Goal: Information Seeking & Learning: Learn about a topic

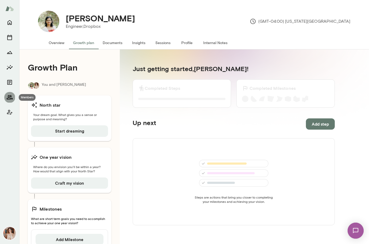
click at [8, 101] on button "Members" at bounding box center [9, 97] width 11 height 11
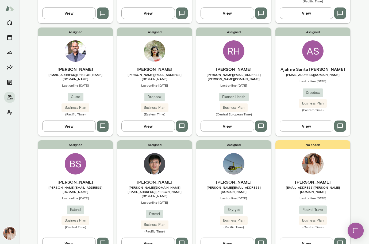
scroll to position [147, 0]
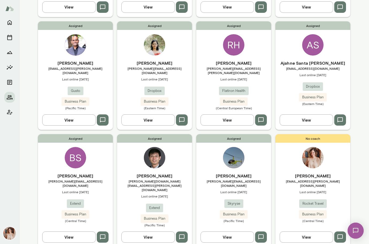
click at [76, 179] on span "[PERSON_NAME][EMAIL_ADDRESS][DOMAIN_NAME]" at bounding box center [75, 183] width 75 height 9
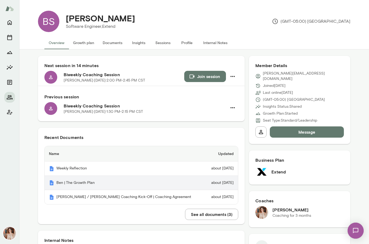
click at [84, 186] on th "Ben | The Growth Plan" at bounding box center [125, 183] width 160 height 14
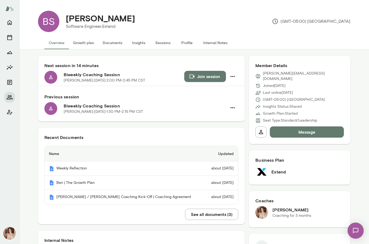
click at [138, 42] on button "Insights" at bounding box center [139, 42] width 24 height 13
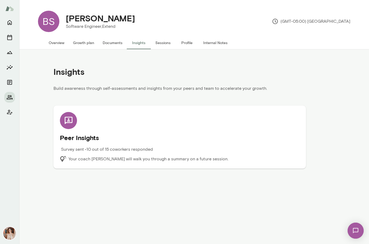
click at [83, 143] on div "Peer Insights Survey sent • 10 out of 15 coworkers responded Your coach [PERSON…" at bounding box center [179, 137] width 239 height 50
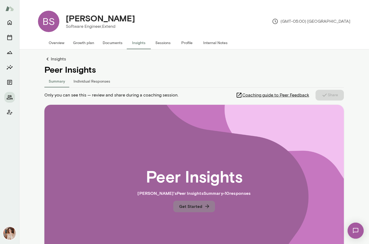
click at [204, 205] on icon "button" at bounding box center [207, 206] width 6 height 6
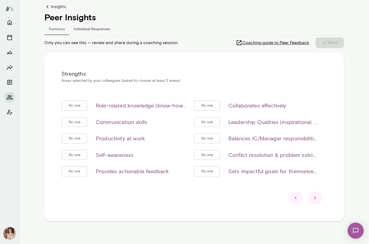
scroll to position [57, 0]
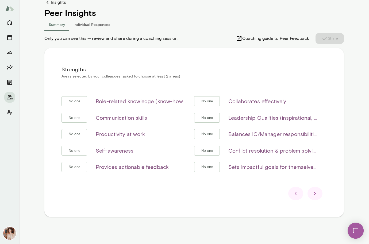
click at [315, 191] on icon at bounding box center [315, 193] width 6 height 6
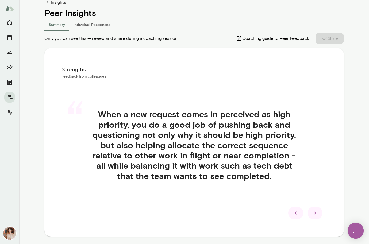
click at [315, 191] on div "“ When a new request comes in perceived as high priority, you do a good job of …" at bounding box center [193, 151] width 265 height 110
click at [318, 217] on div at bounding box center [314, 213] width 15 height 13
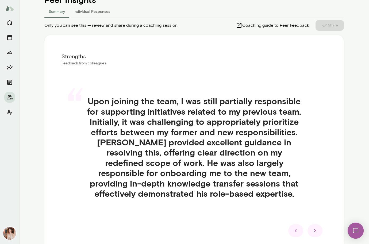
scroll to position [108, 0]
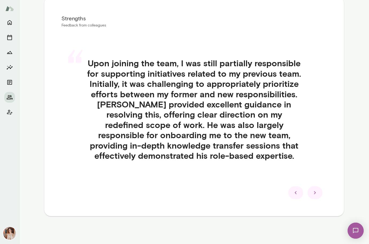
click at [316, 192] on icon at bounding box center [315, 193] width 6 height 6
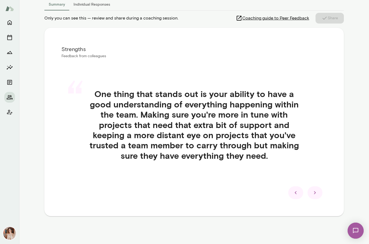
click at [316, 192] on icon at bounding box center [315, 193] width 6 height 6
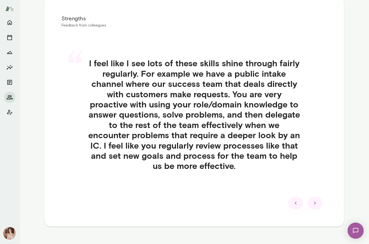
click at [316, 192] on div "“ I feel like I see lots of these skills shine through fairly regularly. For ex…" at bounding box center [193, 120] width 265 height 151
click at [315, 207] on div at bounding box center [314, 203] width 15 height 13
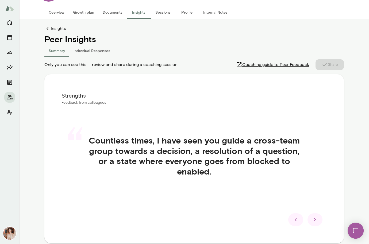
scroll to position [30, 0]
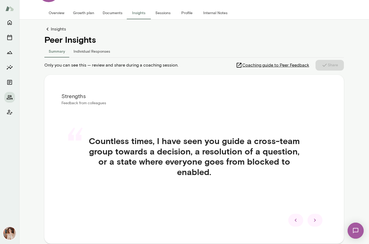
click at [314, 221] on icon at bounding box center [315, 220] width 2 height 3
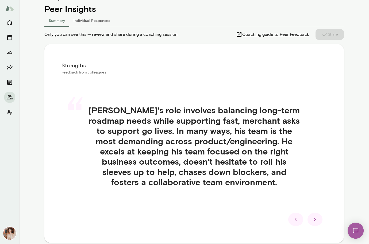
scroll to position [61, 0]
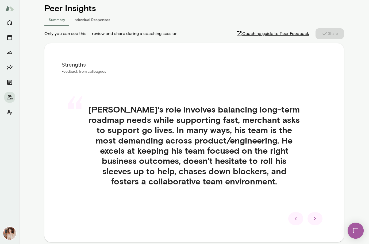
click at [314, 225] on div at bounding box center [314, 218] width 15 height 13
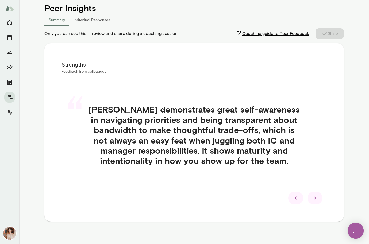
click at [316, 195] on icon at bounding box center [315, 198] width 6 height 6
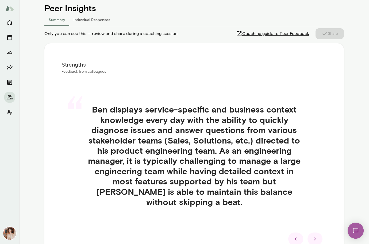
click at [315, 238] on icon at bounding box center [315, 239] width 2 height 3
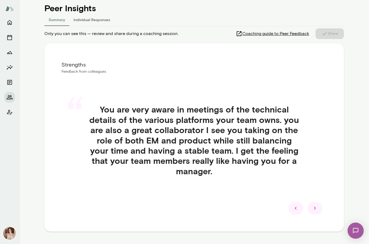
click at [316, 206] on icon at bounding box center [315, 208] width 6 height 6
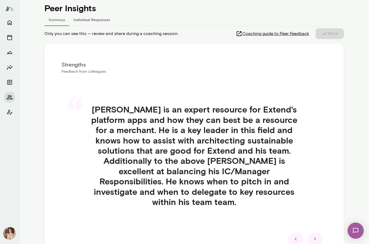
click at [315, 236] on icon at bounding box center [315, 239] width 6 height 6
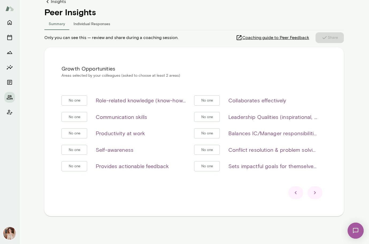
scroll to position [57, 0]
click at [316, 194] on icon at bounding box center [315, 193] width 6 height 6
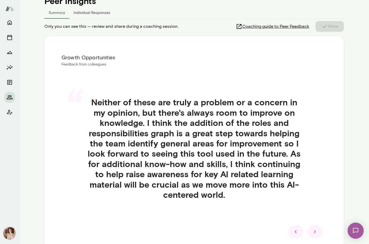
scroll to position [67, 0]
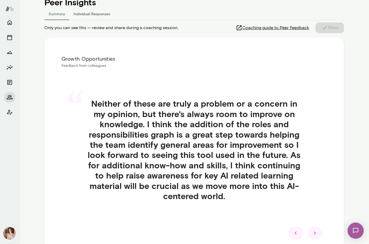
click at [318, 234] on icon at bounding box center [315, 233] width 6 height 6
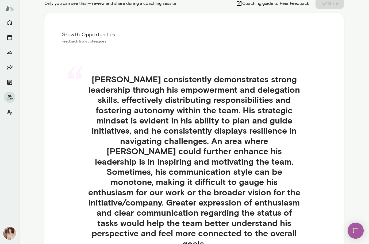
scroll to position [102, 0]
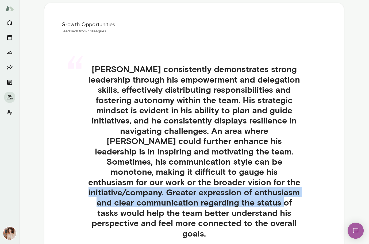
drag, startPoint x: 166, startPoint y: 184, endPoint x: 167, endPoint y: 199, distance: 14.8
click at [167, 199] on h4 "[PERSON_NAME] consistently demonstrates strong leadership through his empowerme…" at bounding box center [193, 151] width 239 height 175
click at [190, 196] on h4 "[PERSON_NAME] consistently demonstrates strong leadership through his empowerme…" at bounding box center [193, 151] width 239 height 175
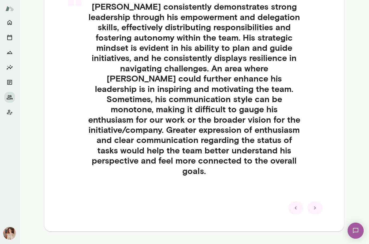
scroll to position [168, 0]
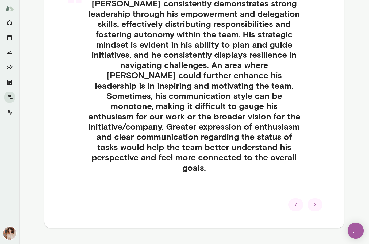
click at [312, 202] on icon at bounding box center [315, 205] width 6 height 6
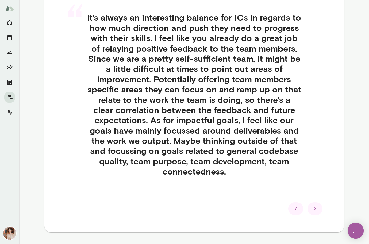
scroll to position [146, 0]
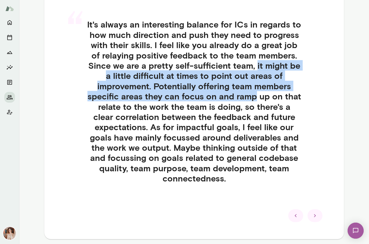
drag, startPoint x: 256, startPoint y: 67, endPoint x: 257, endPoint y: 98, distance: 30.8
click at [257, 98] on h4 "It's always an interesting balance for ICs in regards to how much direction and…" at bounding box center [193, 101] width 239 height 164
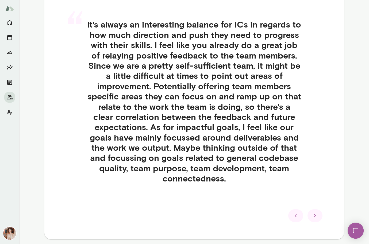
click at [314, 215] on icon at bounding box center [315, 215] width 6 height 6
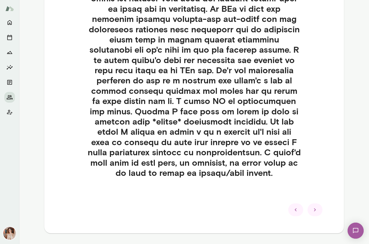
scroll to position [241, 0]
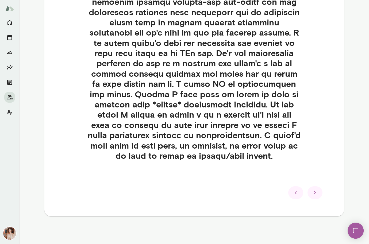
click at [314, 189] on div at bounding box center [314, 192] width 15 height 13
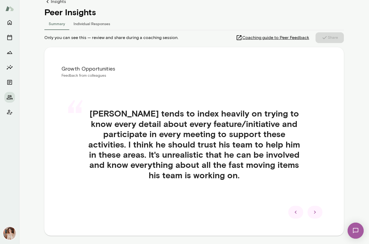
scroll to position [77, 0]
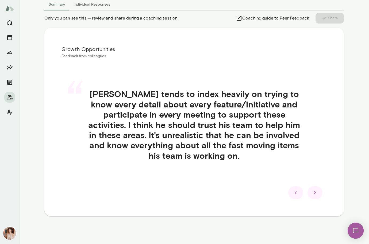
click at [314, 192] on icon at bounding box center [315, 192] width 2 height 3
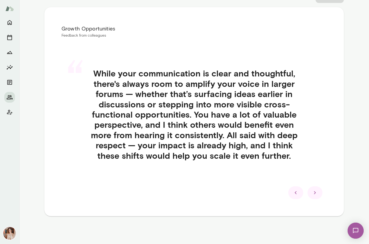
click at [315, 196] on div at bounding box center [314, 192] width 15 height 13
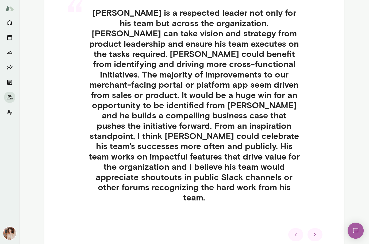
scroll to position [161, 0]
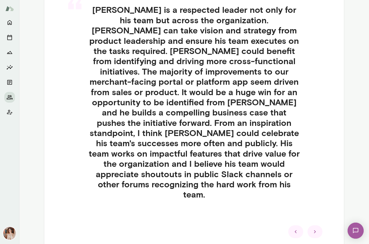
click at [315, 229] on icon at bounding box center [315, 232] width 6 height 6
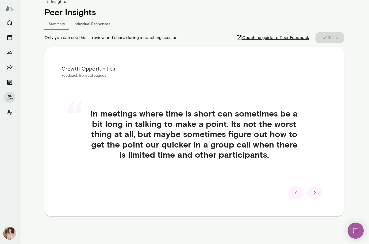
scroll to position [57, 0]
click at [315, 210] on div "Growth Opportunities Feedback from colleagues “ in meetings where time is short…" at bounding box center [193, 131] width 299 height 169
click at [313, 196] on div at bounding box center [314, 192] width 15 height 13
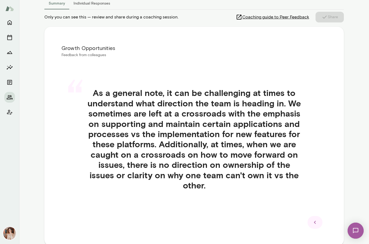
scroll to position [79, 0]
